Goal: Task Accomplishment & Management: Complete application form

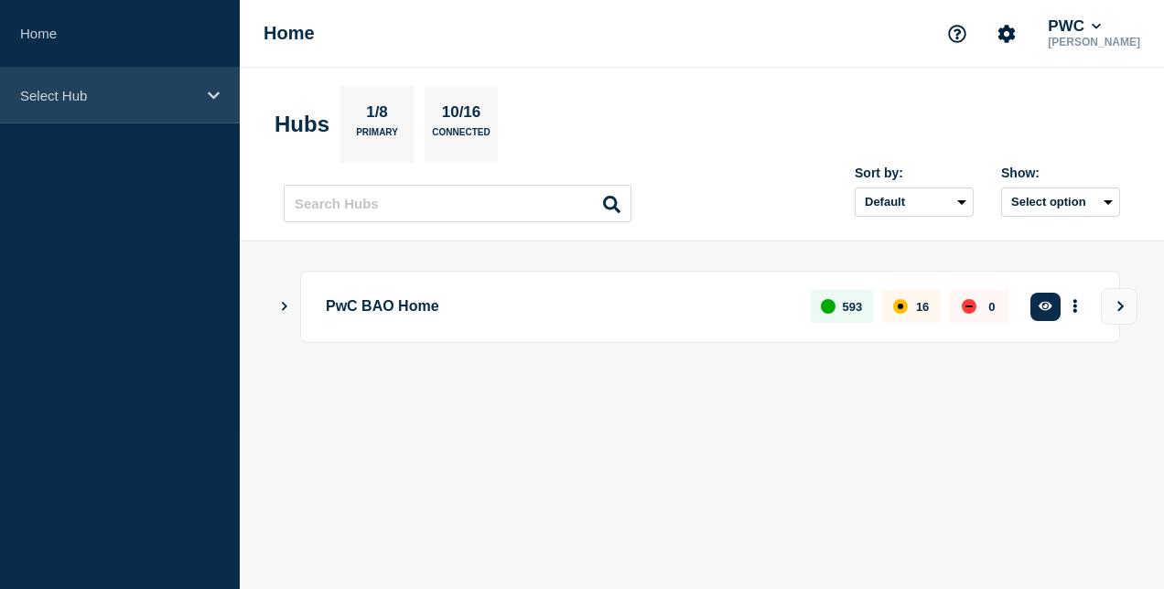
click at [111, 81] on div "Select Hub" at bounding box center [120, 96] width 240 height 56
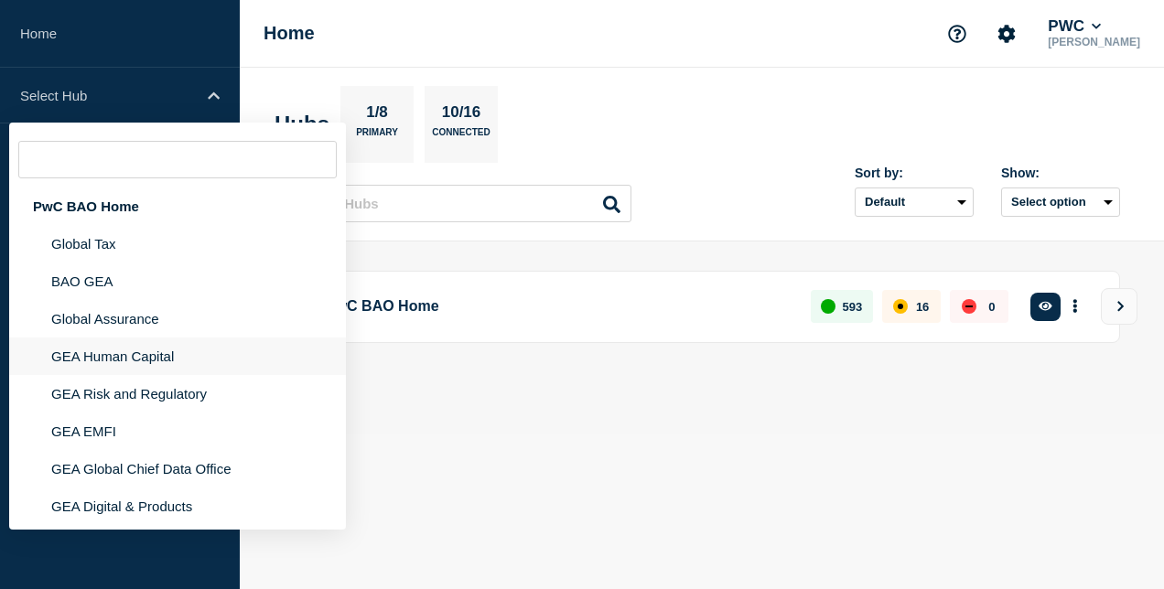
click at [159, 359] on li "GEA Human Capital" at bounding box center [177, 357] width 337 height 38
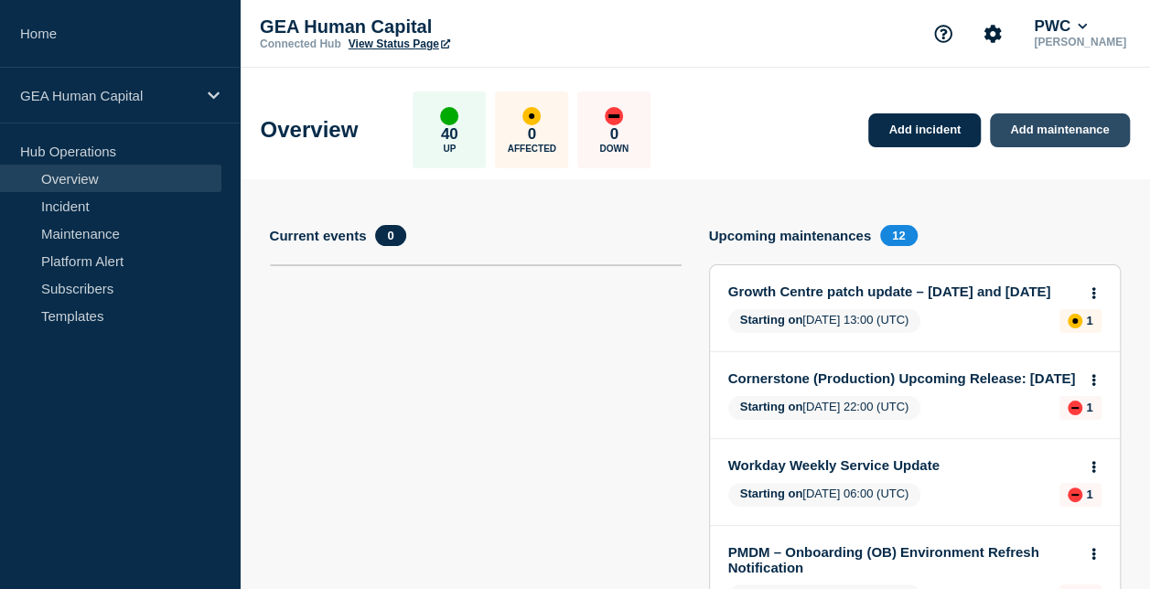
click at [1052, 134] on link "Add maintenance" at bounding box center [1059, 130] width 139 height 34
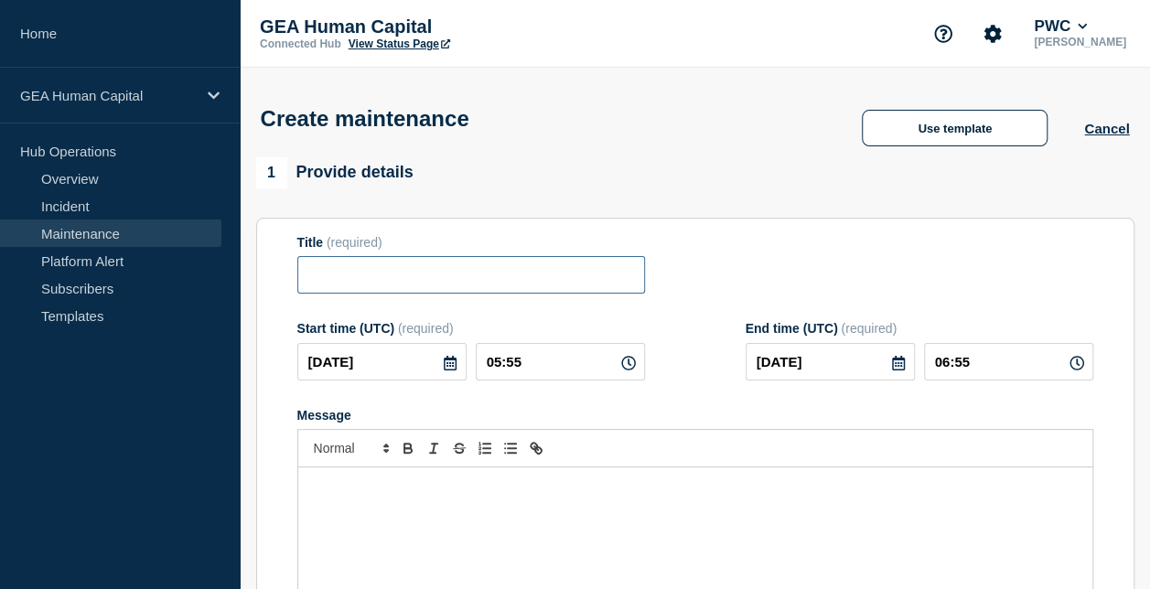
click at [375, 276] on input "Title" at bounding box center [471, 275] width 348 height 38
paste input "Atlas Cloud (Production) Release 9th October 2025"
type input "Atlas Cloud (Production) Release 9th October 2025"
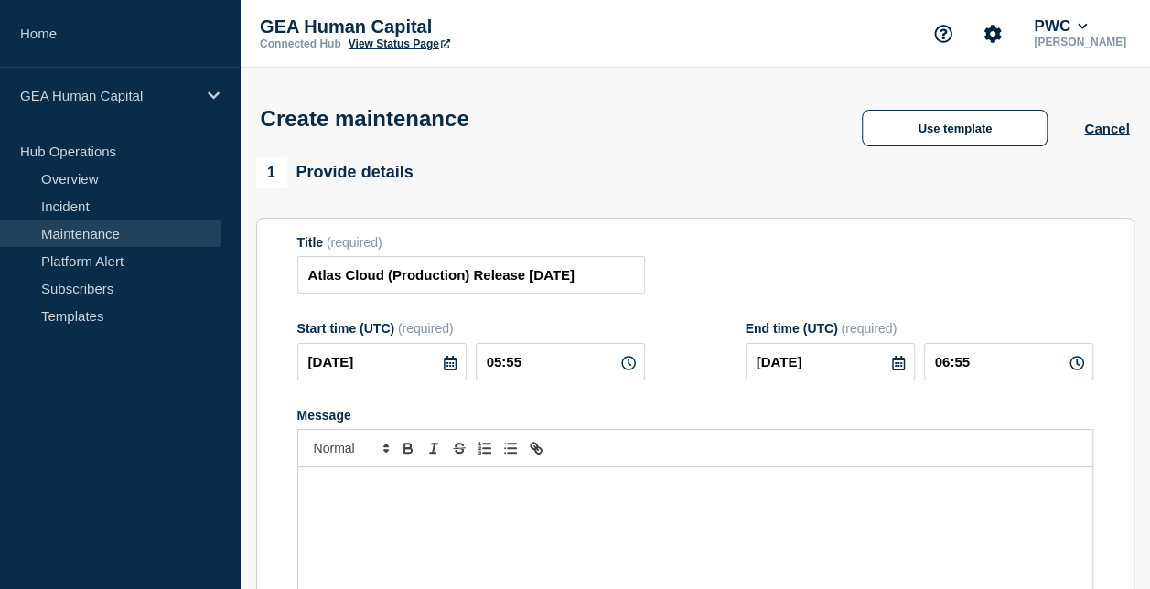
scroll to position [0, 0]
click at [453, 366] on icon at bounding box center [450, 363] width 15 height 15
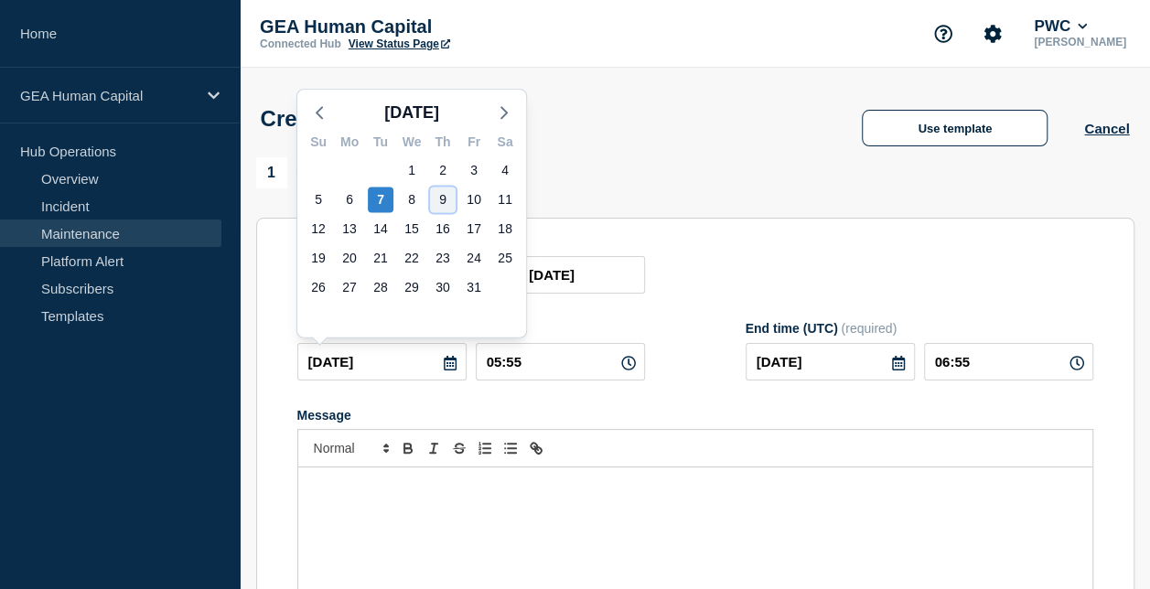
click at [438, 202] on div "9" at bounding box center [443, 200] width 26 height 26
type input "2025-10-09"
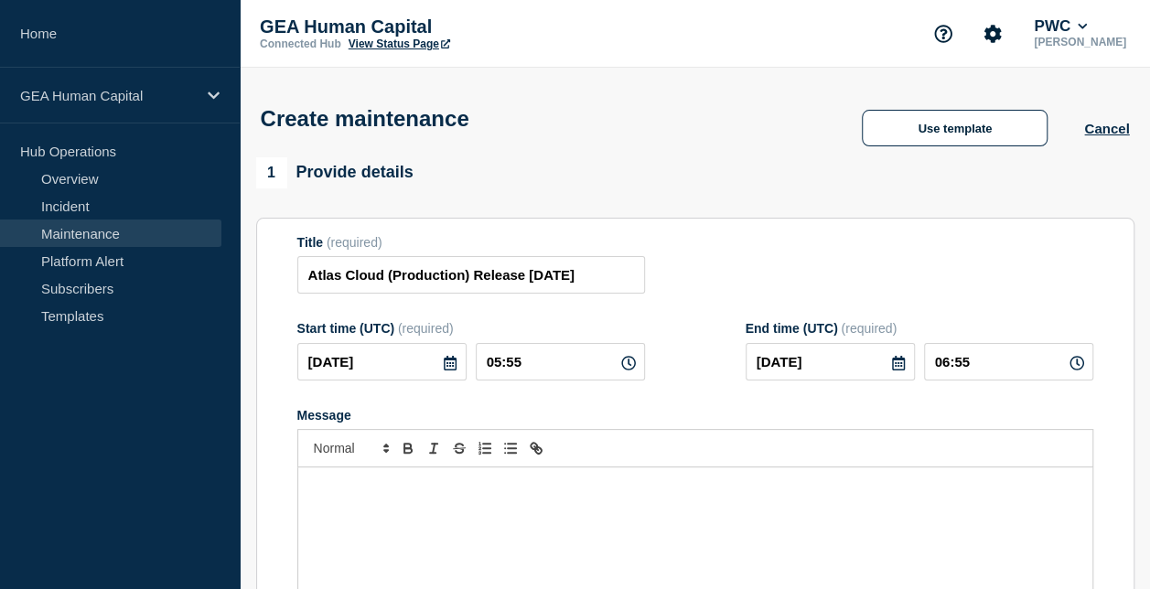
click at [465, 489] on p "Message" at bounding box center [695, 486] width 767 height 16
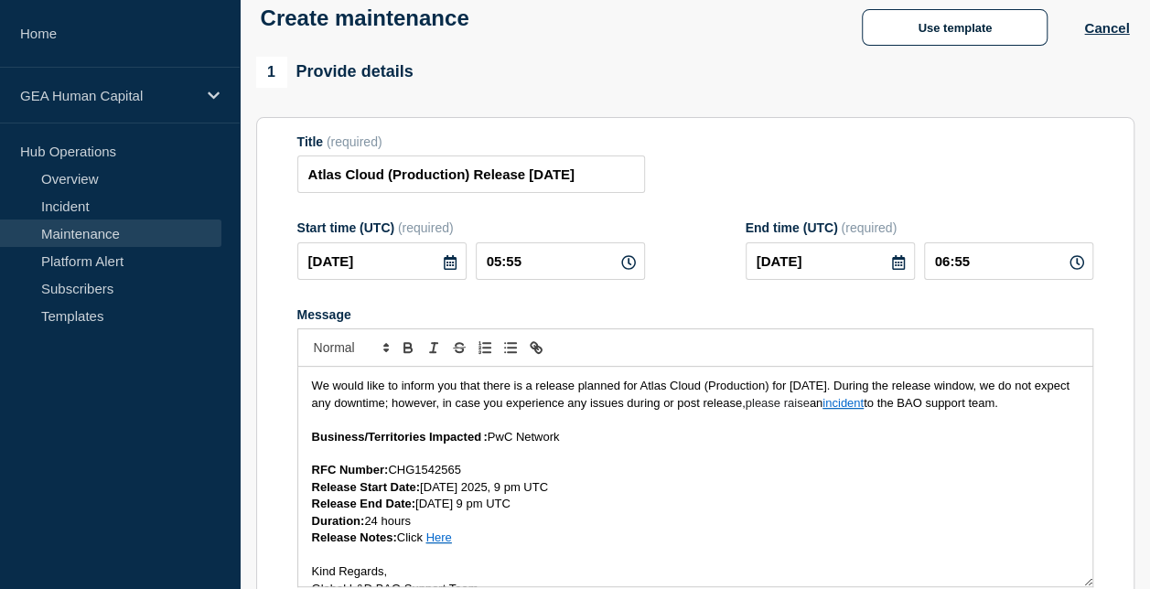
scroll to position [42, 0]
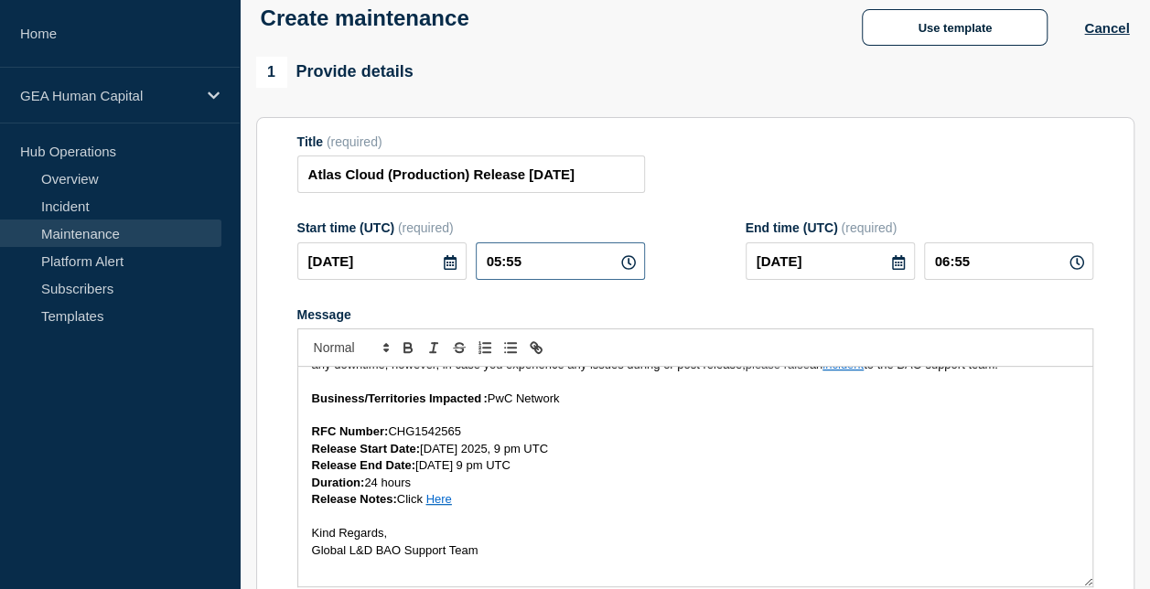
drag, startPoint x: 545, startPoint y: 256, endPoint x: 434, endPoint y: 280, distance: 114.1
click at [434, 280] on div "2025-10-09 05:55" at bounding box center [471, 261] width 348 height 38
type input "21:00"
type input "22:00"
click at [898, 265] on icon at bounding box center [898, 262] width 15 height 15
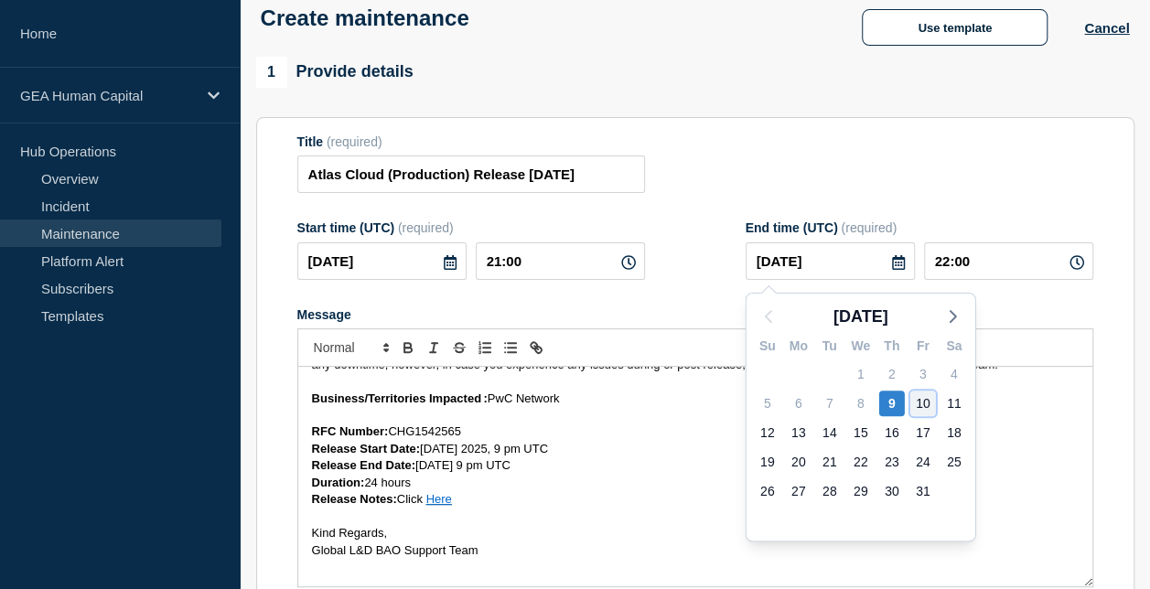
click at [922, 399] on div "10" at bounding box center [923, 404] width 26 height 26
type input "2025-10-10"
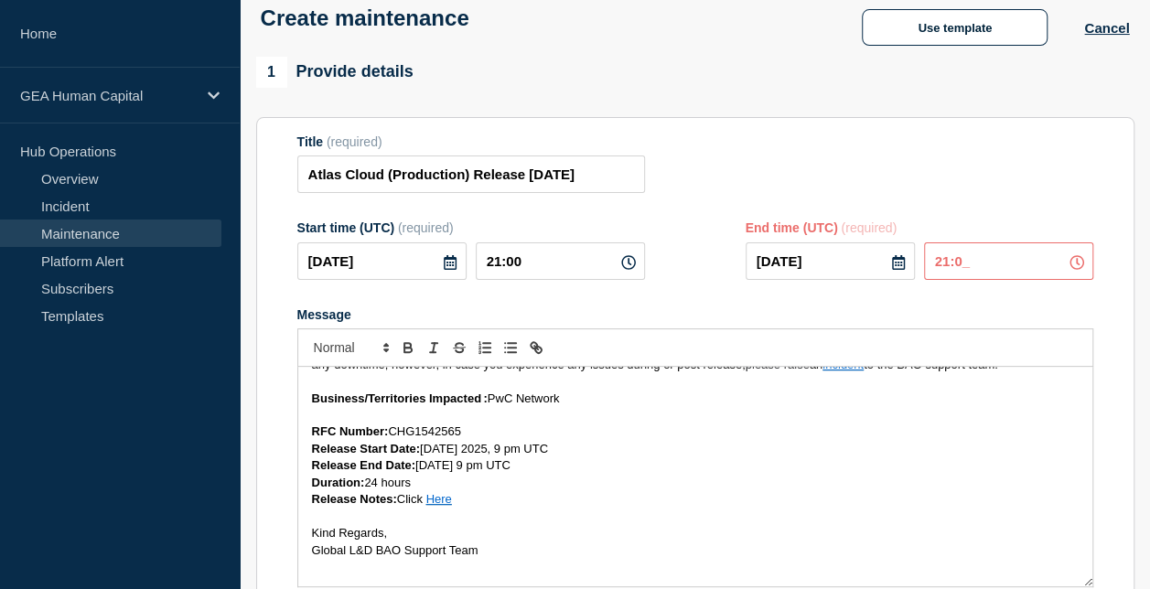
type input "21:00"
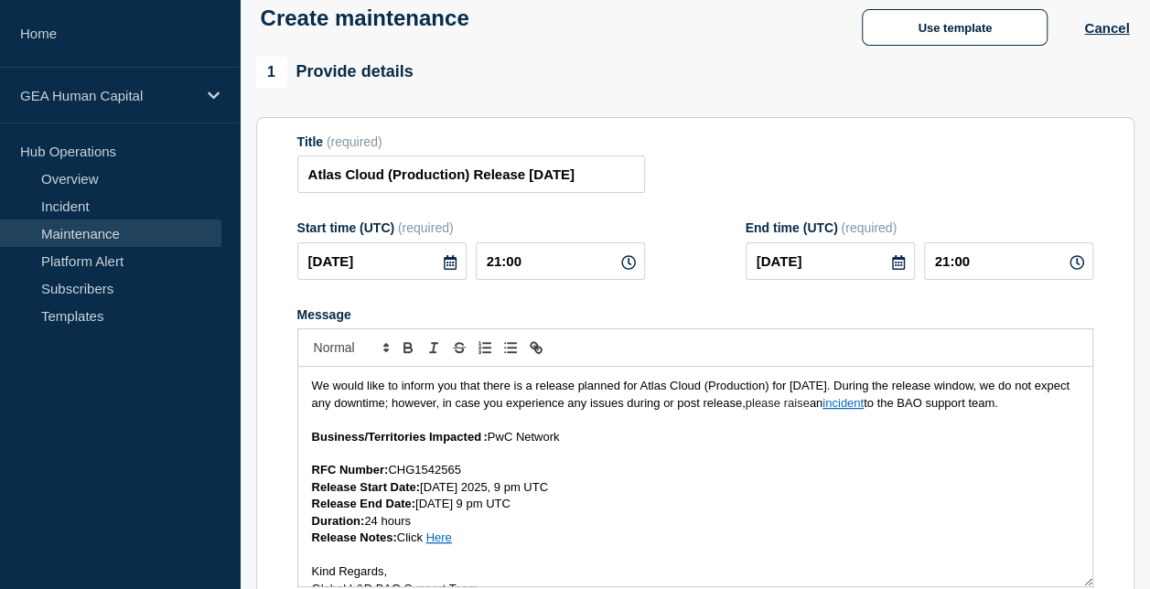
drag, startPoint x: 631, startPoint y: 388, endPoint x: 921, endPoint y: 452, distance: 297.0
click at [921, 452] on div "We would like to inform you that there is a release planned for Atlas Cloud (Pr…" at bounding box center [695, 477] width 794 height 220
click at [921, 446] on p "Business/Territories Impacted : PwC Network" at bounding box center [695, 437] width 767 height 16
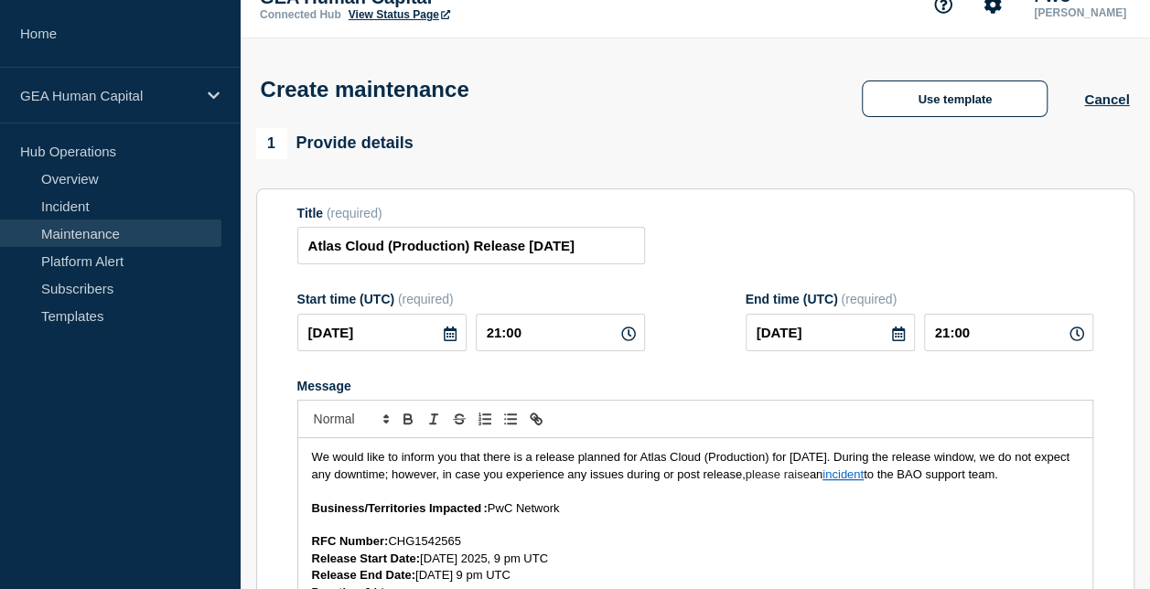
scroll to position [31, 0]
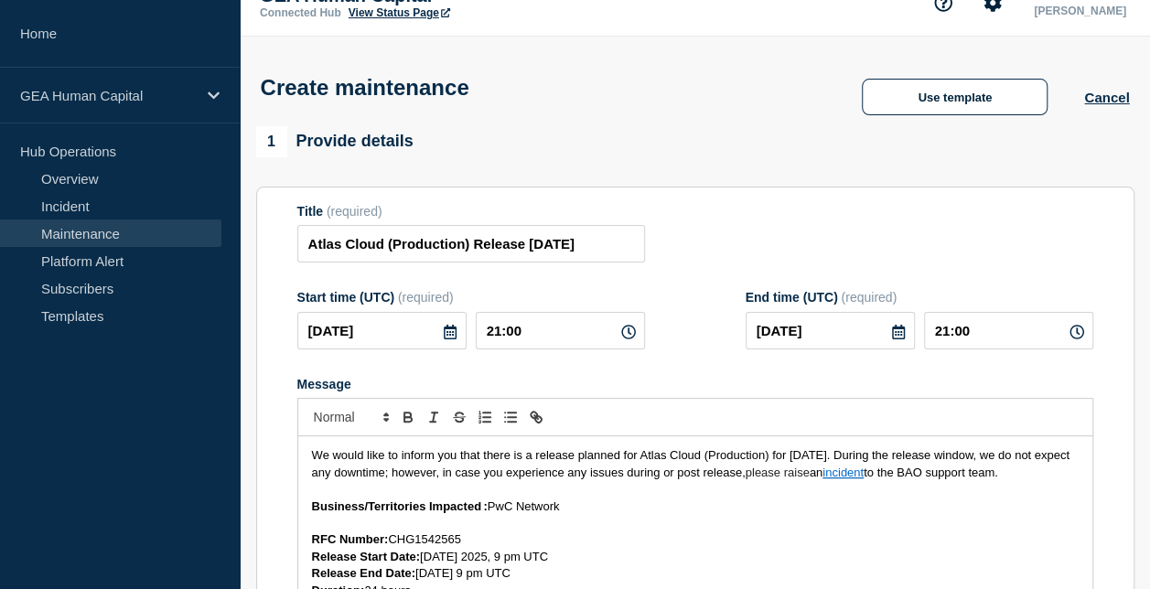
click at [705, 462] on span "We would like to inform you that there is a release planned for Atlas Cloud (Pr…" at bounding box center [692, 463] width 761 height 30
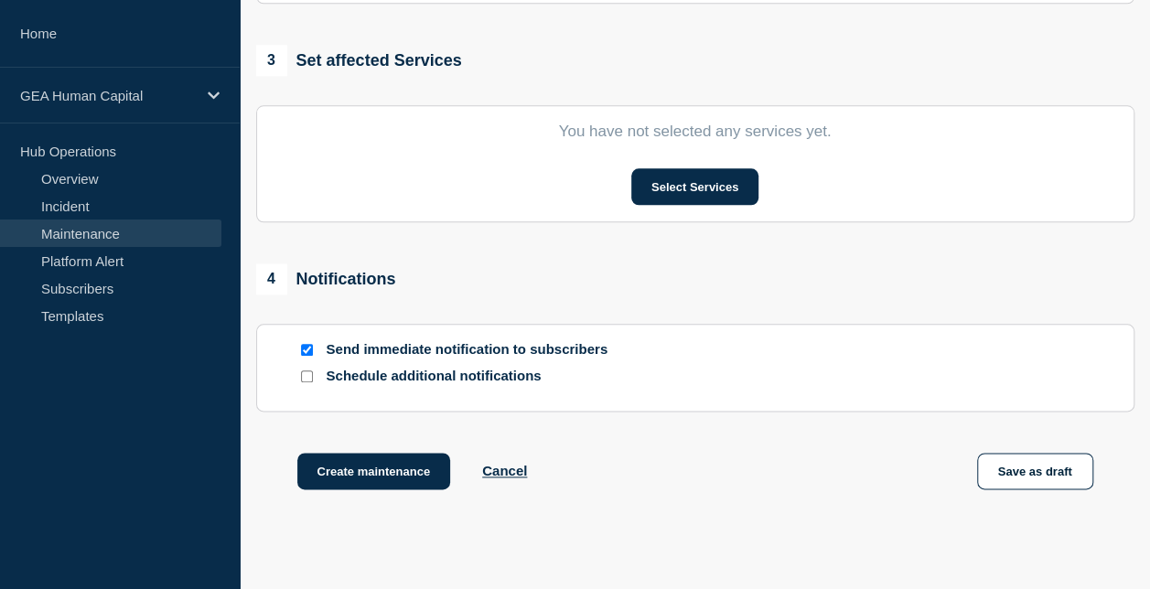
scroll to position [897, 0]
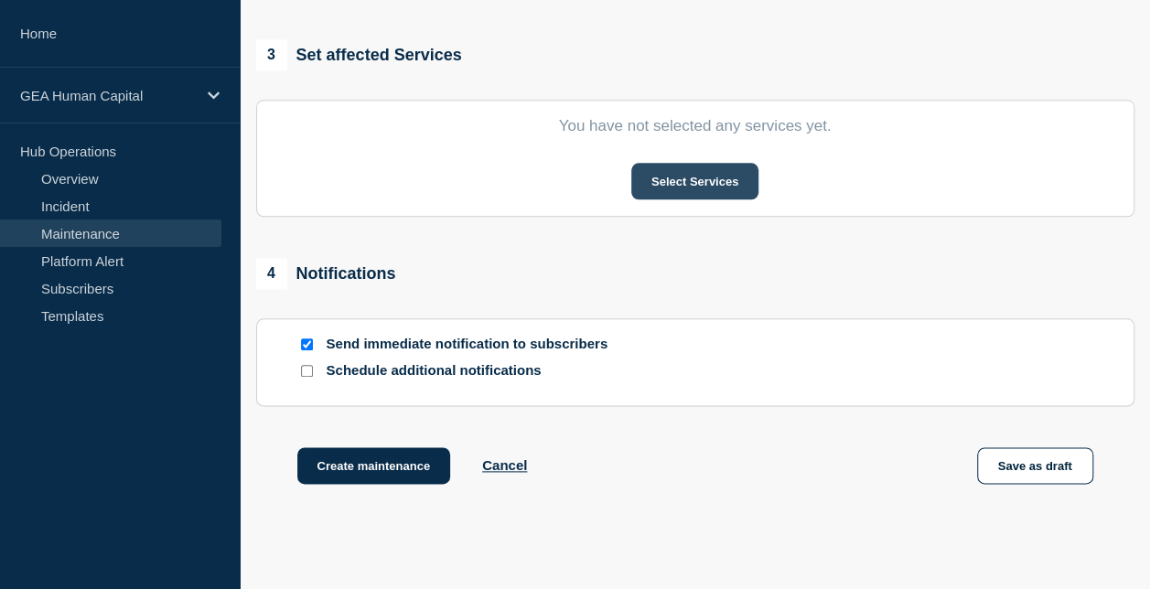
click at [726, 187] on button "Select Services" at bounding box center [694, 181] width 127 height 37
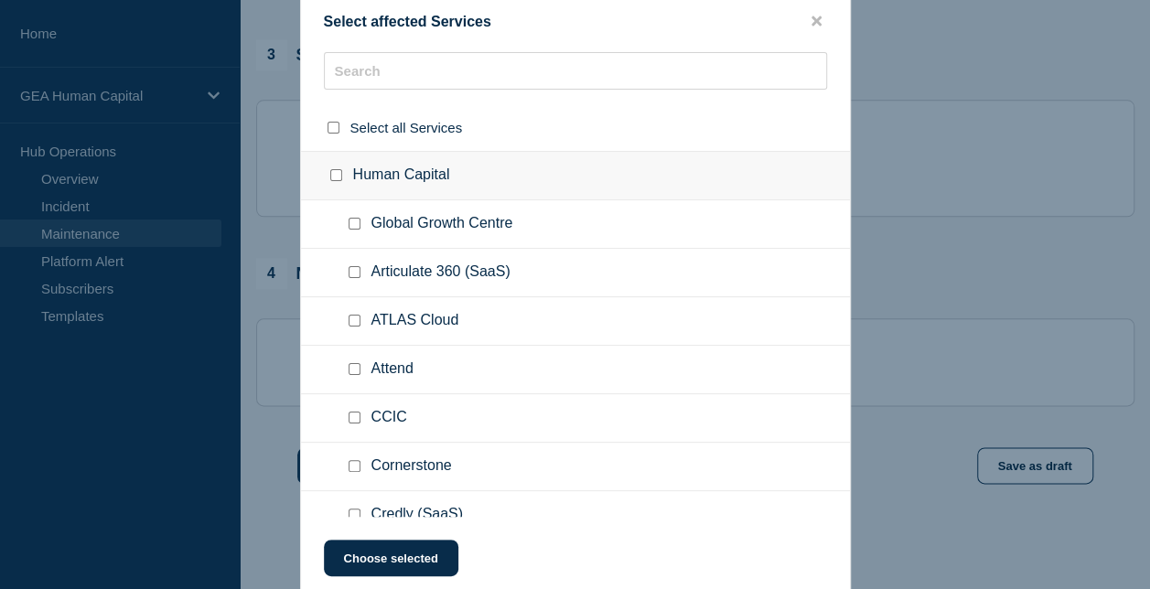
click at [946, 193] on div at bounding box center [575, 294] width 1150 height 589
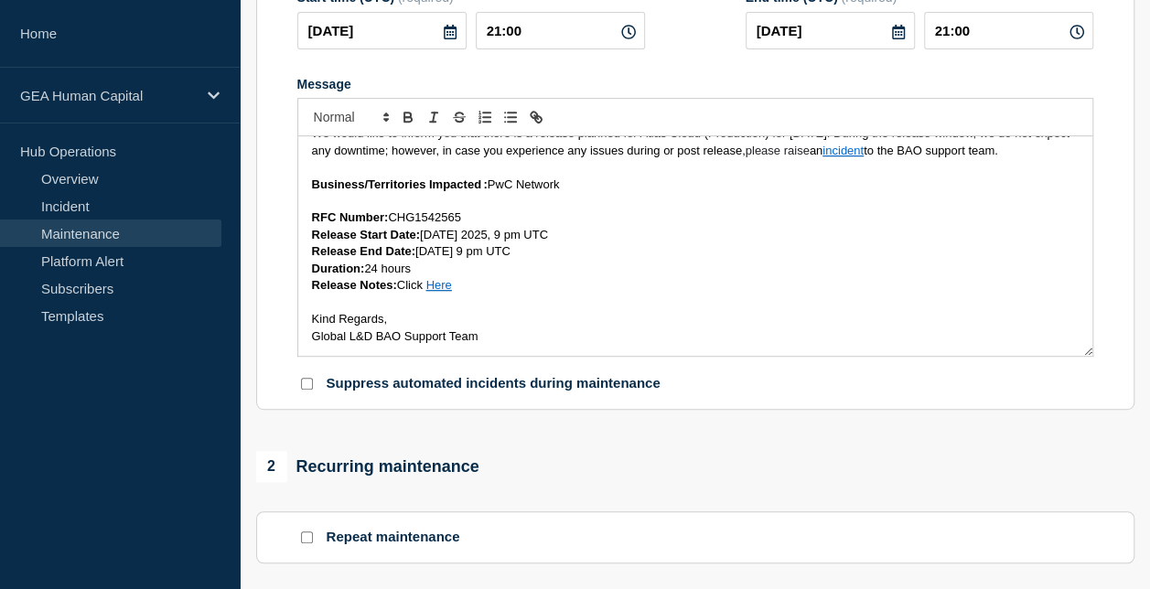
scroll to position [320, 0]
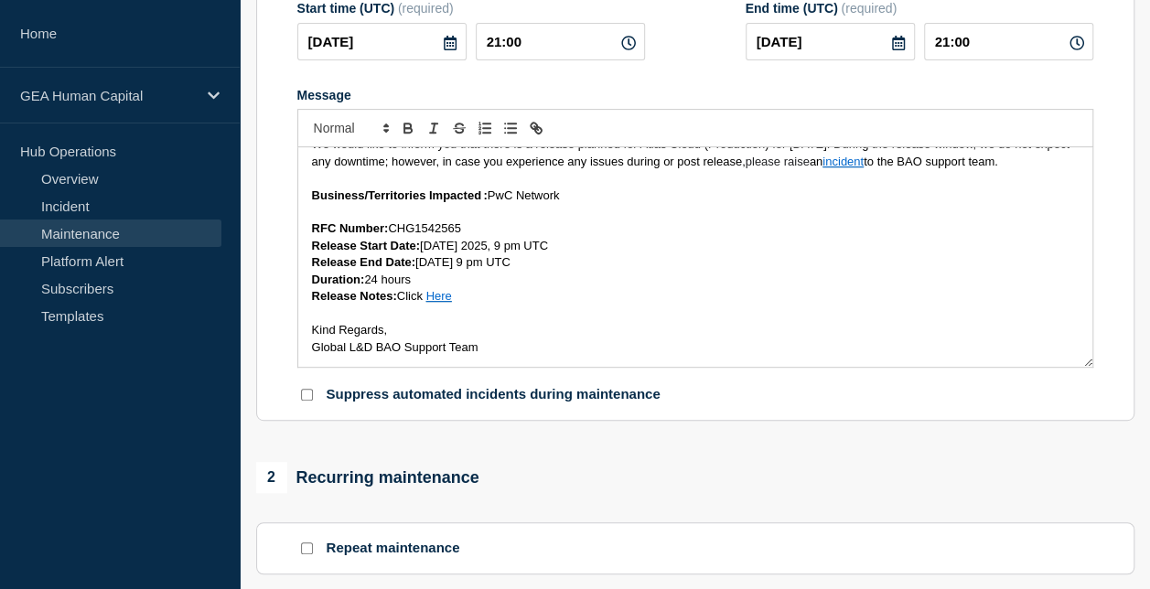
click at [532, 312] on p "Message" at bounding box center [695, 314] width 767 height 16
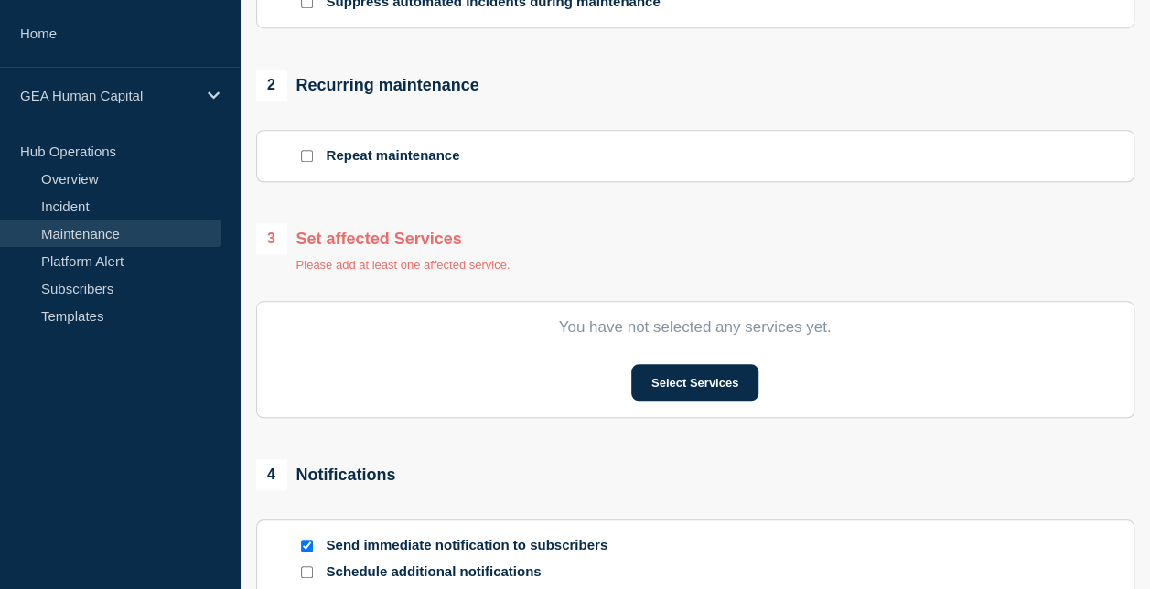
scroll to position [718, 0]
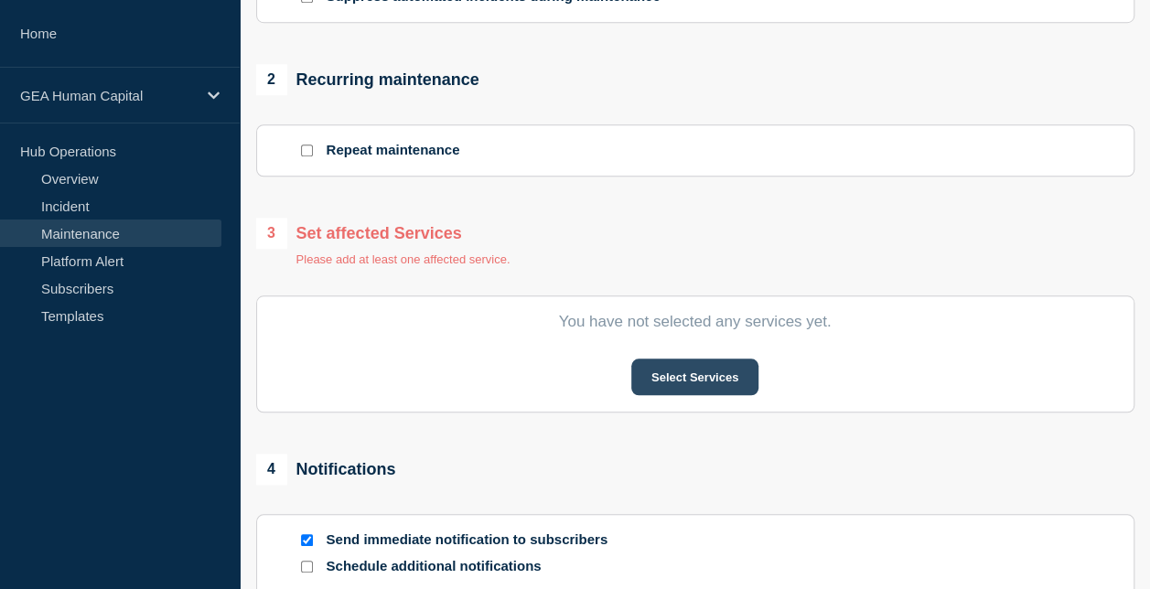
click at [696, 382] on button "Select Services" at bounding box center [694, 377] width 127 height 37
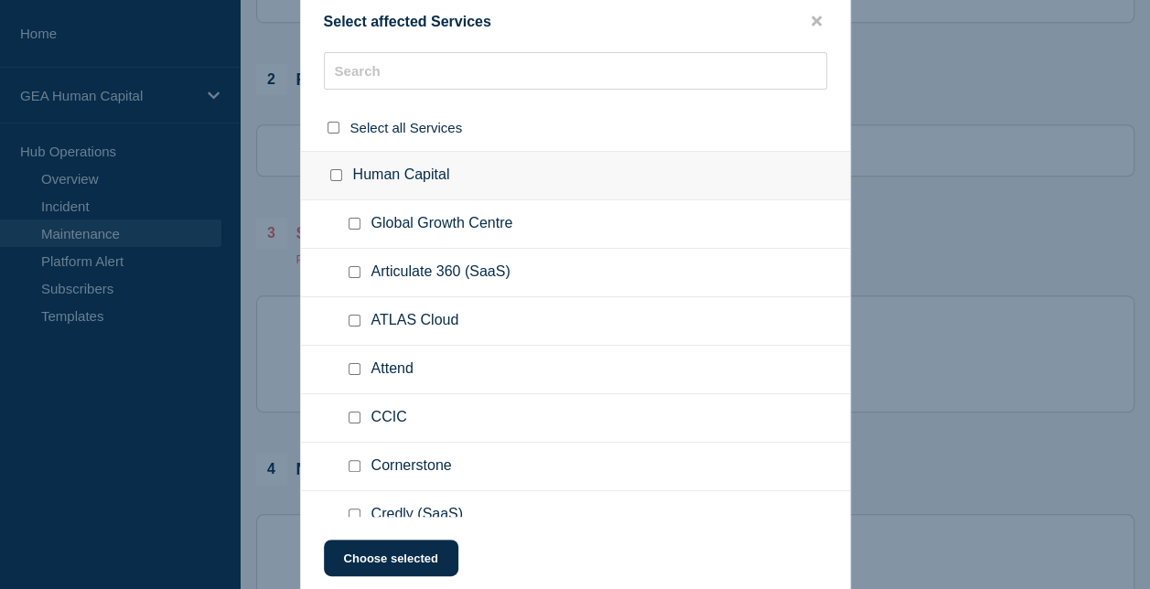
click at [353, 328] on div at bounding box center [358, 321] width 27 height 18
click at [351, 319] on input "ATLAS Cloud checkbox" at bounding box center [355, 321] width 12 height 12
checkbox input "true"
click at [381, 556] on button "Choose selected" at bounding box center [391, 558] width 134 height 37
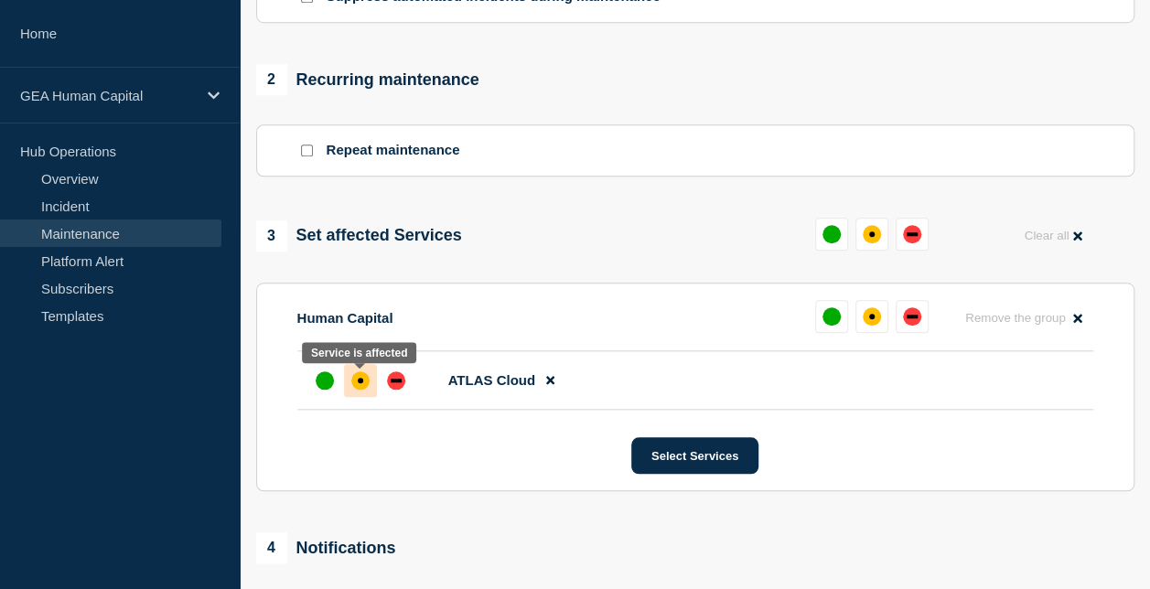
click at [364, 381] on div "affected" at bounding box center [360, 380] width 18 height 18
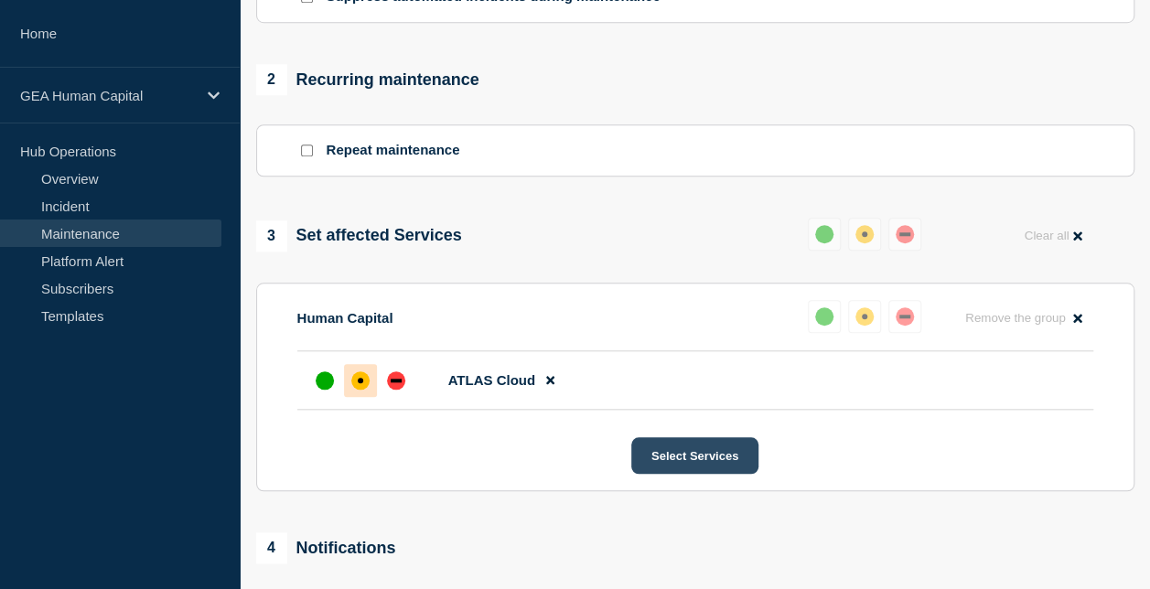
click at [721, 467] on button "Select Services" at bounding box center [694, 455] width 127 height 37
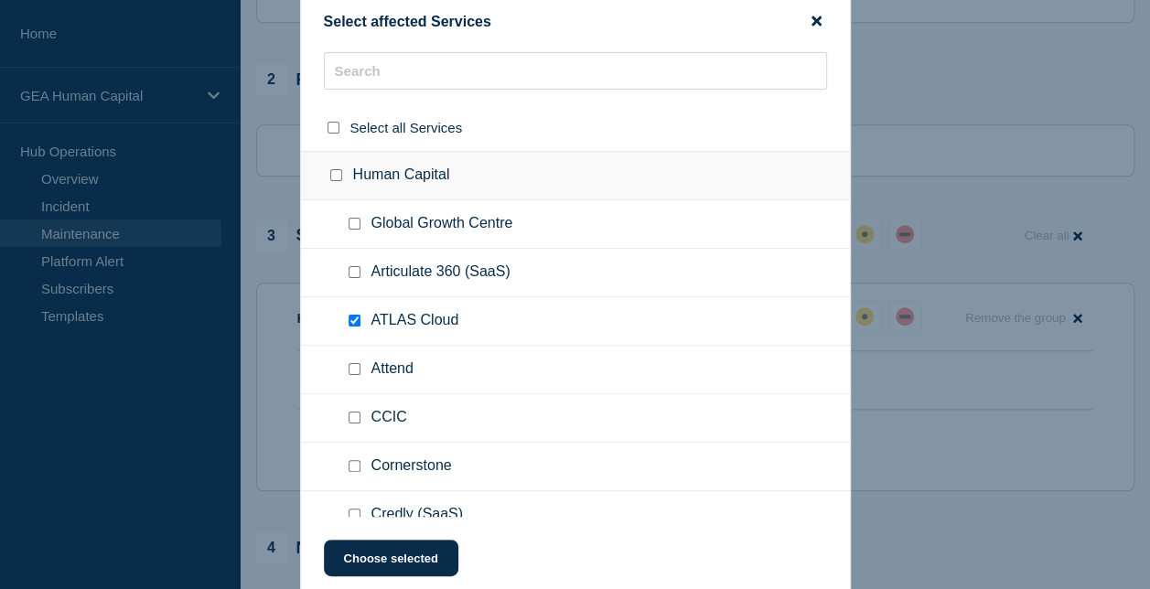
click at [819, 16] on icon "close button" at bounding box center [817, 21] width 10 height 10
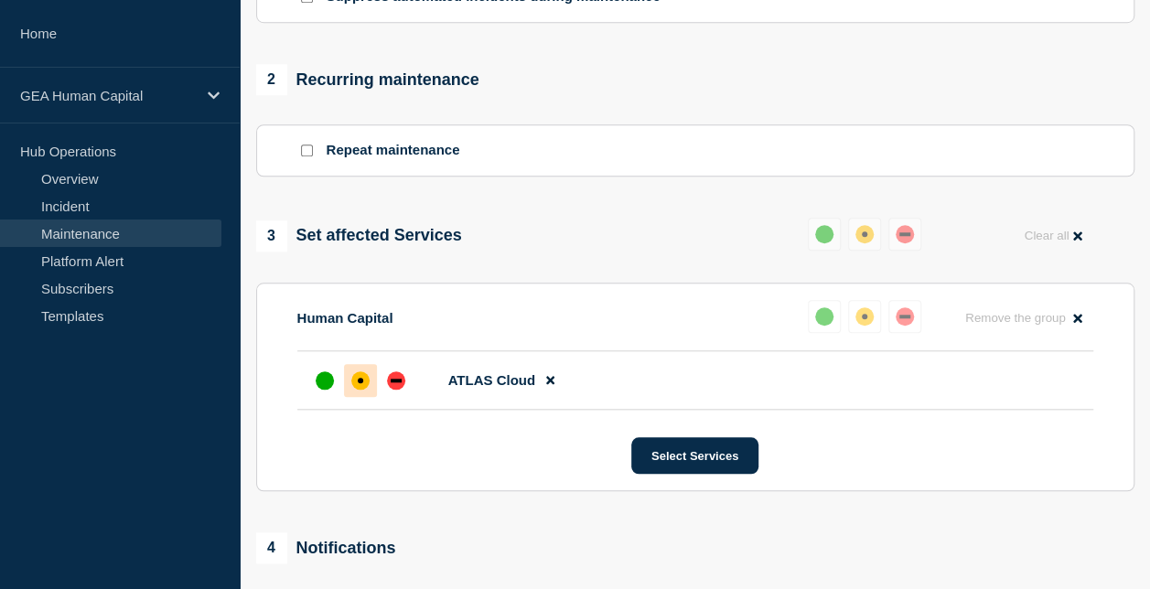
scroll to position [1102, 0]
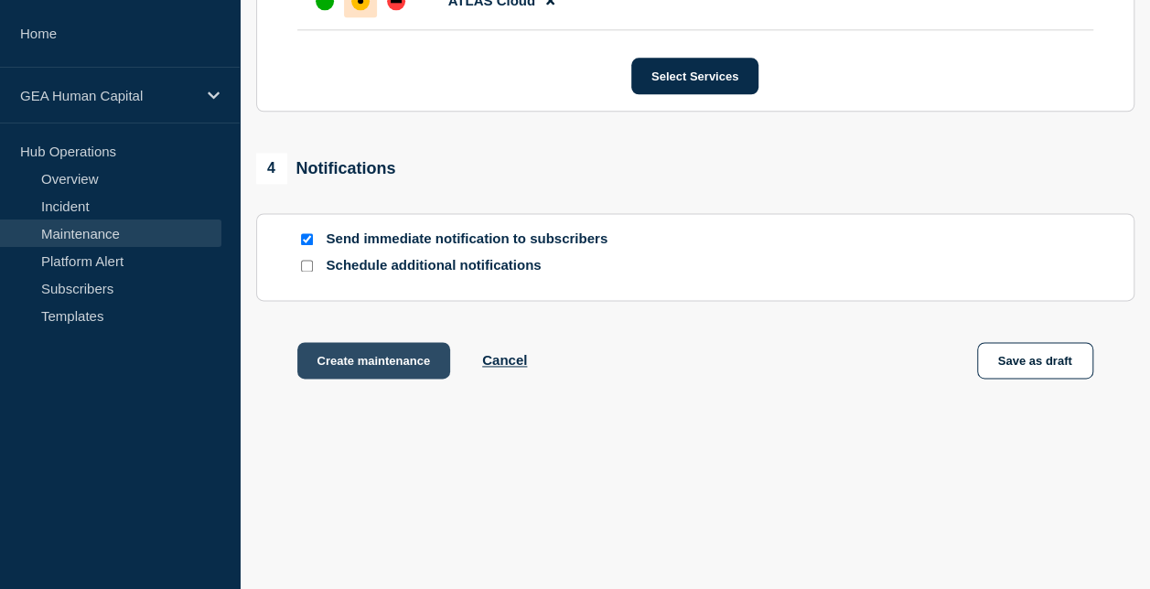
click at [344, 370] on button "Create maintenance" at bounding box center [374, 360] width 154 height 37
